Goal: Task Accomplishment & Management: Manage account settings

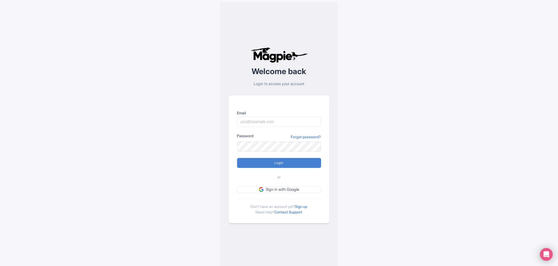
type input "[PERSON_NAME][EMAIL_ADDRESS][PERSON_NAME][DOMAIN_NAME]"
click at [290, 162] on input "Login" at bounding box center [279, 163] width 84 height 10
type input "Logging in..."
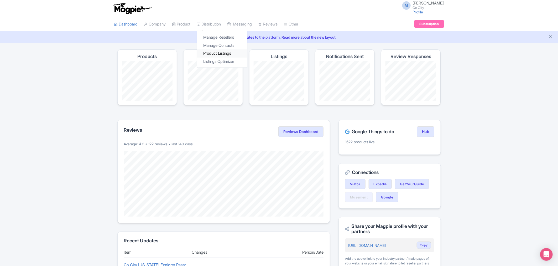
click at [216, 53] on link "Product Listings" at bounding box center [222, 53] width 50 height 8
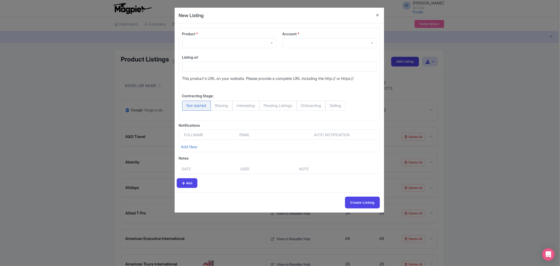
click at [201, 41] on div at bounding box center [229, 43] width 94 height 10
click at [209, 39] on div at bounding box center [229, 43] width 94 height 10
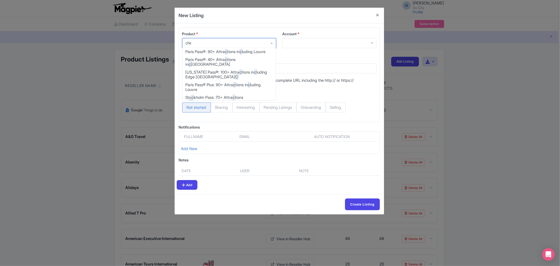
type input "chicago"
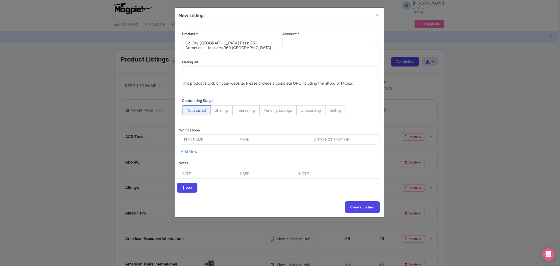
click at [304, 42] on div at bounding box center [329, 43] width 94 height 10
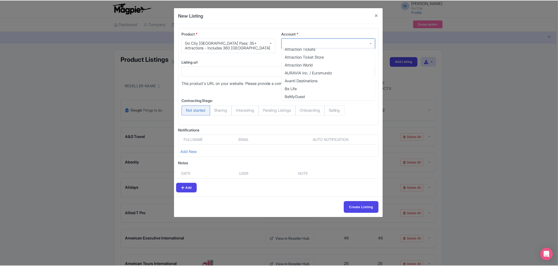
scroll to position [554, 0]
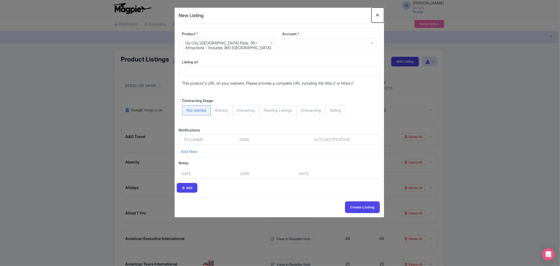
click at [379, 16] on button "Close" at bounding box center [377, 15] width 13 height 15
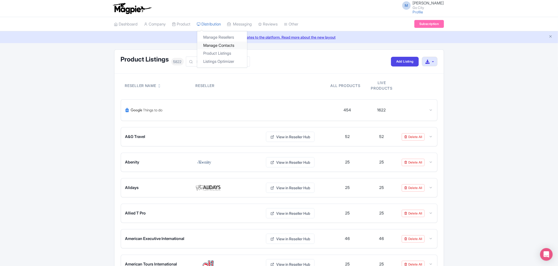
click at [232, 46] on link "Manage Contacts" at bounding box center [222, 45] width 50 height 8
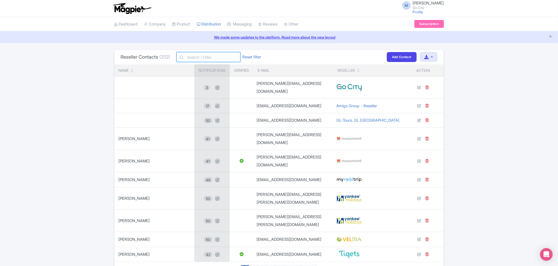
click at [232, 56] on input "text" at bounding box center [208, 57] width 64 height 10
type input "amigo"
click button "Filter" at bounding box center [0, 0] width 0 height 0
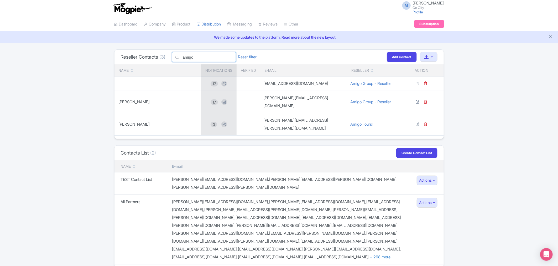
click at [218, 56] on input "amigo" at bounding box center [204, 57] width 64 height 10
type input "[PERSON_NAME]"
click button "Filter" at bounding box center [0, 0] width 0 height 0
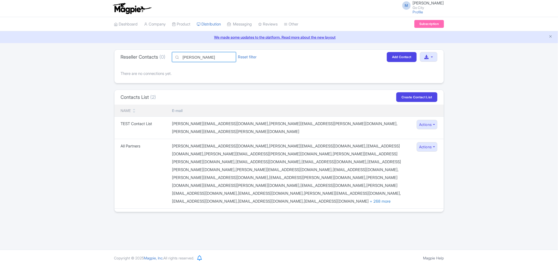
click at [218, 56] on input "[PERSON_NAME]" at bounding box center [204, 57] width 64 height 10
type input "rojo"
click button "Filter" at bounding box center [0, 0] width 0 height 0
